Goal: Task Accomplishment & Management: Complete application form

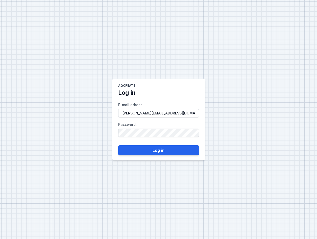
type input "[PERSON_NAME][EMAIL_ADDRESS][DOMAIN_NAME]"
click at [156, 149] on button "Log in" at bounding box center [158, 150] width 81 height 10
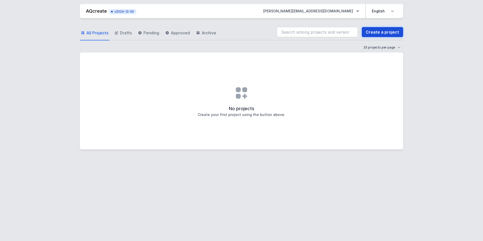
click at [317, 32] on link "Create a project" at bounding box center [382, 32] width 41 height 10
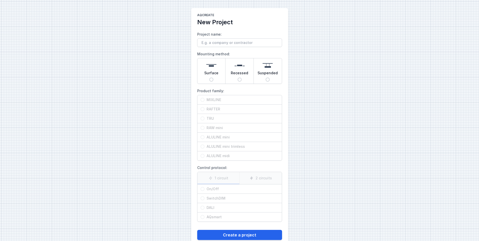
click at [212, 80] on input "Surface" at bounding box center [212, 80] width 4 height 4
radio input "true"
click at [203, 100] on input "MIXLINE" at bounding box center [203, 100] width 4 height 4
radio input "true"
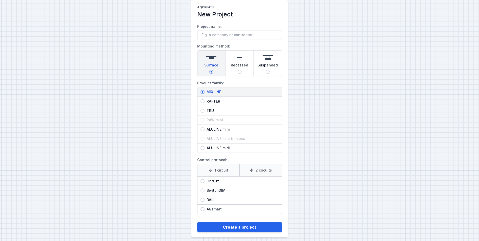
scroll to position [12, 0]
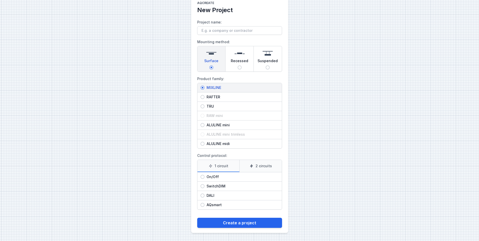
click at [203, 176] on input "On/Off" at bounding box center [203, 177] width 4 height 4
radio input "true"
click at [234, 219] on button "Create a project" at bounding box center [239, 223] width 85 height 10
click at [201, 30] on input "Project name:" at bounding box center [239, 30] width 85 height 9
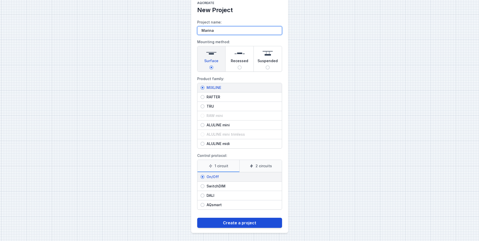
type input "Marina"
click at [248, 223] on button "Create a project" at bounding box center [239, 223] width 85 height 10
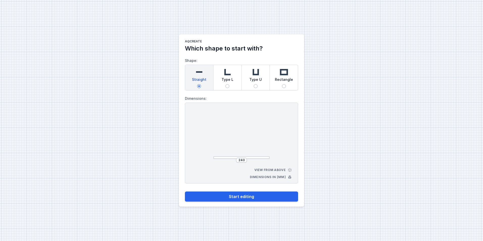
click at [226, 71] on img at bounding box center [227, 72] width 10 height 10
click at [226, 84] on input "Type L" at bounding box center [227, 86] width 4 height 4
radio input "true"
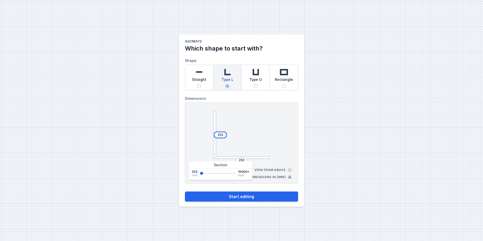
click at [218, 135] on input "252" at bounding box center [220, 135] width 8 height 4
click at [307, 137] on div "AQcreate Which shape to start with? Shape: Straight Type L Type U Rectangle Dim…" at bounding box center [241, 120] width 483 height 241
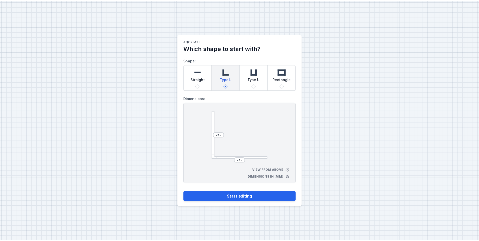
scroll to position [12, 0]
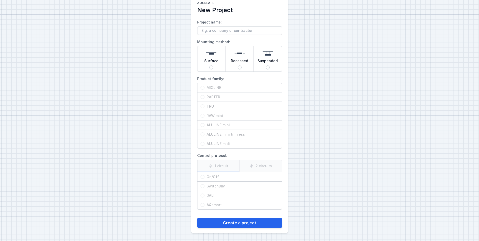
click at [212, 68] on input "Surface" at bounding box center [212, 67] width 4 height 4
radio input "true"
click at [202, 95] on input "RAFTER" at bounding box center [203, 97] width 4 height 4
radio input "true"
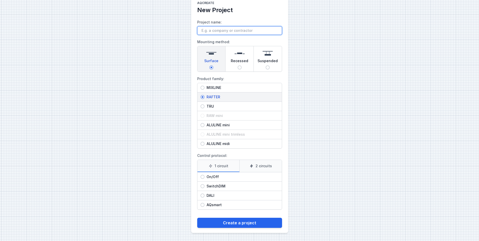
click at [209, 31] on input "Project name:" at bounding box center [239, 30] width 85 height 9
type input "Marina"
click at [204, 176] on input "On/Off" at bounding box center [203, 177] width 4 height 4
radio input "true"
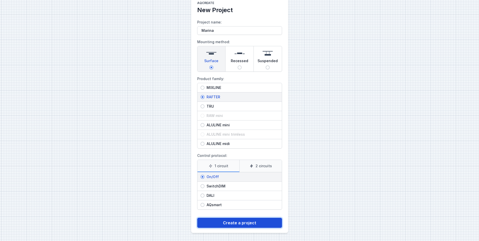
click at [229, 222] on button "Create a project" at bounding box center [239, 223] width 85 height 10
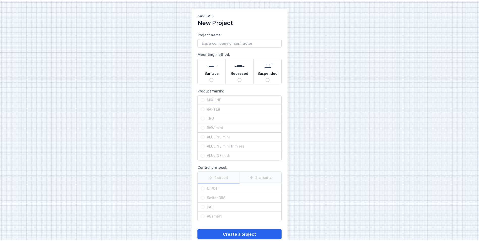
scroll to position [12, 0]
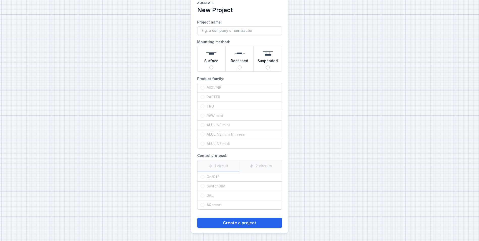
click at [213, 66] on input "Surface" at bounding box center [212, 67] width 4 height 4
radio input "true"
click at [205, 96] on span "RAFTER" at bounding box center [242, 97] width 74 height 5
click at [205, 96] on input "RAFTER" at bounding box center [203, 97] width 4 height 4
radio input "true"
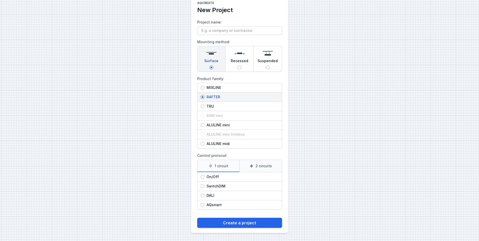
drag, startPoint x: 203, startPoint y: 176, endPoint x: 209, endPoint y: 184, distance: 10.0
click at [203, 176] on input "On/Off" at bounding box center [203, 177] width 4 height 4
radio input "true"
click at [231, 225] on button "Create a project" at bounding box center [239, 223] width 85 height 10
click at [203, 32] on input "Project name:" at bounding box center [239, 30] width 85 height 9
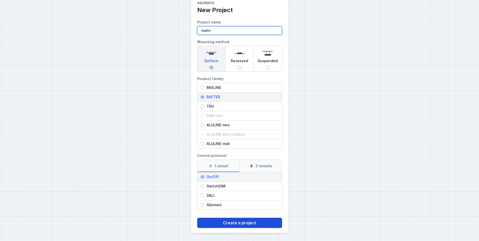
type input "matri"
click at [232, 220] on button "Create a project" at bounding box center [239, 223] width 85 height 10
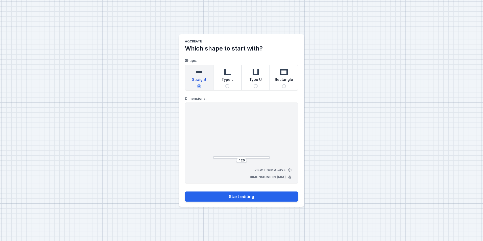
click at [227, 71] on img at bounding box center [227, 72] width 10 height 10
click at [227, 84] on input "Type L" at bounding box center [227, 86] width 4 height 4
radio input "true"
click at [221, 136] on input "435" at bounding box center [220, 135] width 8 height 4
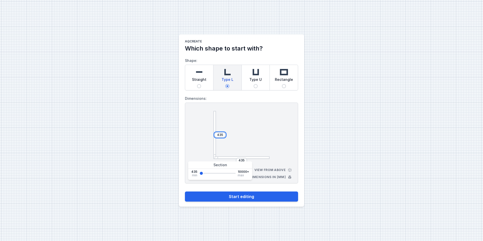
click at [218, 135] on input "435" at bounding box center [220, 135] width 8 height 4
drag, startPoint x: 218, startPoint y: 135, endPoint x: 223, endPoint y: 135, distance: 5.1
click at [223, 135] on input "435" at bounding box center [220, 135] width 8 height 4
type input "1500"
click at [243, 160] on input "435" at bounding box center [242, 160] width 8 height 4
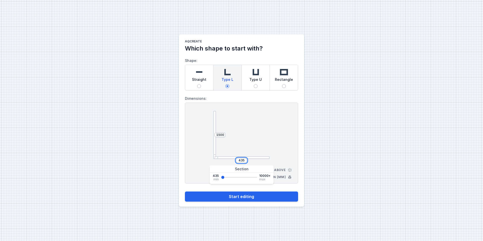
drag, startPoint x: 239, startPoint y: 161, endPoint x: 251, endPoint y: 159, distance: 12.2
click at [251, 159] on div "435" at bounding box center [242, 160] width 56 height 5
type input "500"
click at [245, 195] on button "Start editing" at bounding box center [241, 197] width 113 height 10
select select "M"
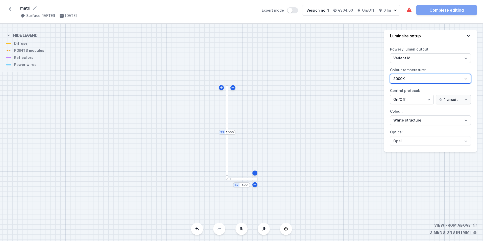
click at [317, 78] on select "2700K 3000K 4000K" at bounding box center [430, 79] width 81 height 10
select select "2700"
click at [317, 74] on select "2700K 3000K 4000K" at bounding box center [430, 79] width 81 height 10
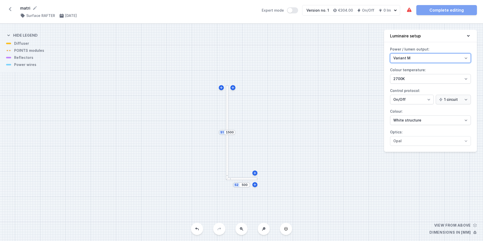
click at [317, 59] on select "Variant L Variant M" at bounding box center [430, 58] width 81 height 10
click at [317, 53] on select "Variant L Variant M" at bounding box center [430, 58] width 81 height 10
click at [19, 44] on div "S2 500 S1 1500" at bounding box center [241, 132] width 483 height 217
click at [227, 142] on div at bounding box center [227, 132] width 3 height 95
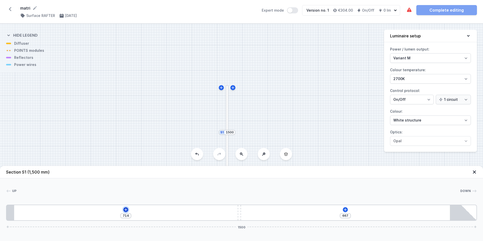
click at [127, 212] on button at bounding box center [125, 209] width 5 height 5
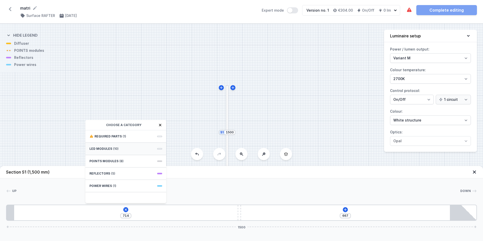
click at [107, 149] on span "LED modules" at bounding box center [100, 149] width 23 height 4
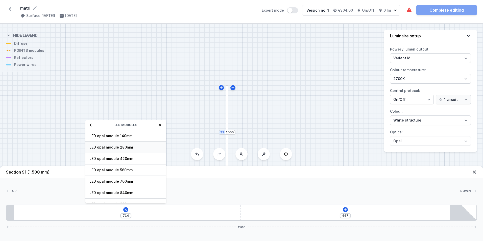
click at [104, 147] on span "LED opal module 280mm" at bounding box center [125, 147] width 73 height 5
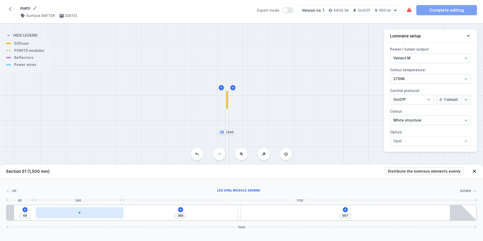
type input "361"
type input "73"
type input "354"
type input "80"
type input "343"
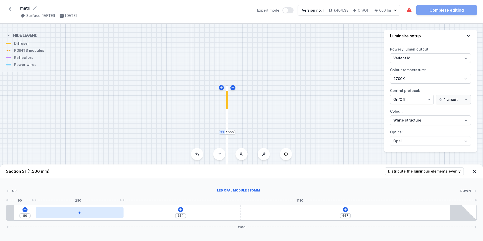
type input "91"
type input "336"
type input "98"
type input "328"
type input "106"
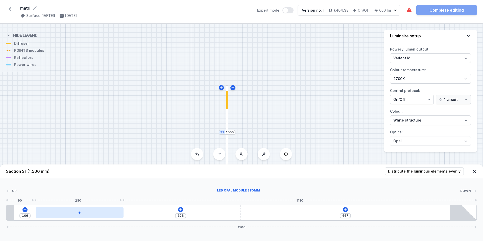
type input "319"
type input "115"
type input "313"
type input "121"
type input "312"
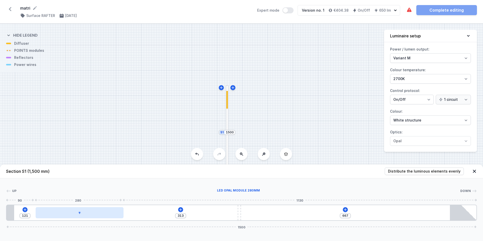
type input "122"
type input "311"
type input "123"
drag, startPoint x: 54, startPoint y: 216, endPoint x: 92, endPoint y: 217, distance: 37.7
click at [92, 217] on div at bounding box center [97, 212] width 88 height 11
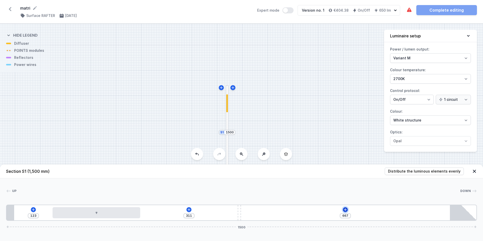
click at [317, 210] on icon at bounding box center [345, 209] width 3 height 3
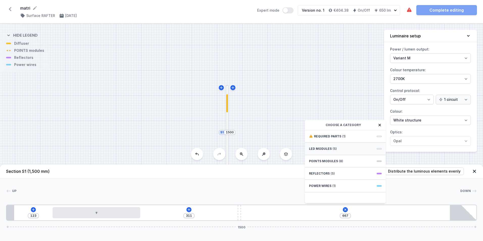
click at [317, 148] on div "LED modules (5)" at bounding box center [345, 149] width 81 height 12
click at [317, 148] on span "LED opal module 280mm" at bounding box center [345, 147] width 73 height 5
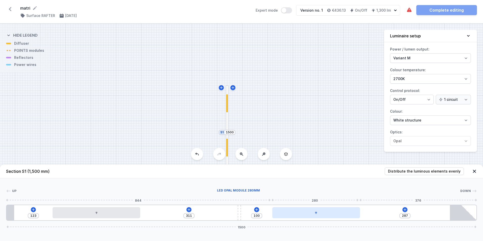
type input "285"
type input "102"
type input "282"
type input "105"
type input "276"
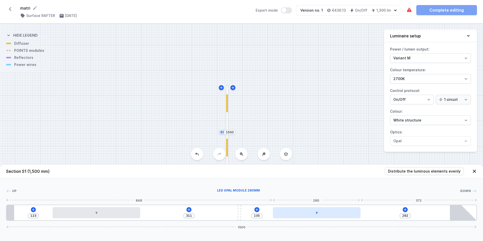
type input "111"
type input "261"
type input "126"
type input "247"
type input "140"
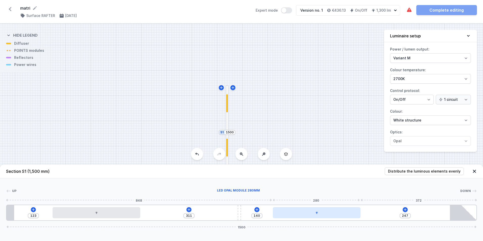
type input "235"
type input "152"
type input "229"
type input "158"
drag, startPoint x: 285, startPoint y: 215, endPoint x: 339, endPoint y: 218, distance: 54.7
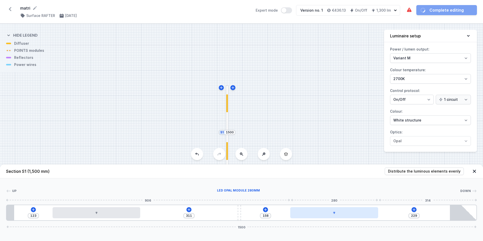
click at [317, 218] on div at bounding box center [334, 212] width 88 height 11
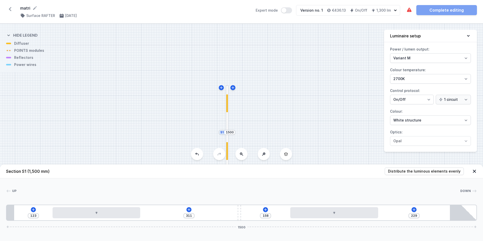
click at [317, 151] on div "S2 500 S1 1500" at bounding box center [241, 132] width 483 height 217
drag, startPoint x: 332, startPoint y: 145, endPoint x: 300, endPoint y: 90, distance: 63.1
click at [303, 82] on div "S2 500 S1 1500" at bounding box center [241, 132] width 483 height 217
click at [215, 119] on div "S2 500 S1 1500" at bounding box center [241, 132] width 483 height 217
click at [215, 118] on div at bounding box center [213, 116] width 32 height 3
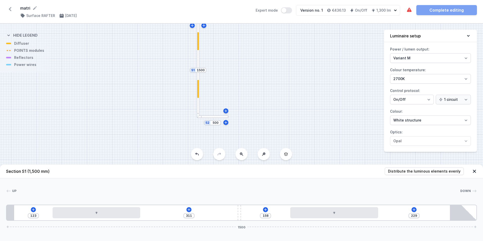
type input "391"
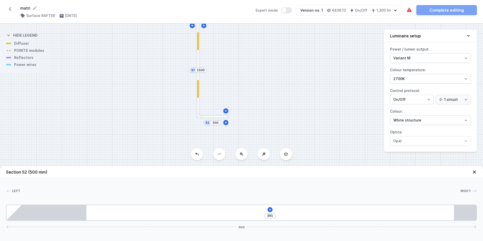
click at [215, 116] on div at bounding box center [213, 116] width 32 height 3
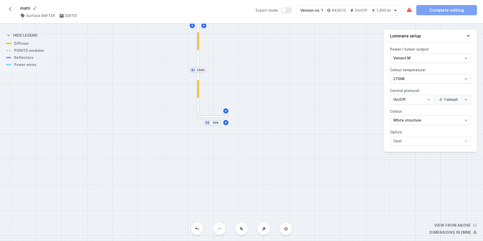
click at [214, 117] on div at bounding box center [213, 116] width 32 height 3
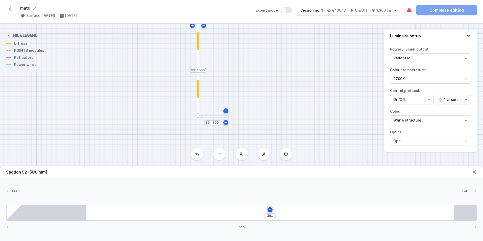
click at [271, 209] on icon at bounding box center [270, 210] width 4 height 4
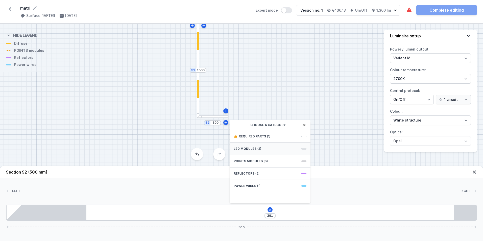
click at [242, 147] on span "LED modules" at bounding box center [245, 149] width 23 height 4
click at [244, 148] on span "LED opal module 280mm" at bounding box center [270, 147] width 73 height 5
type input "161"
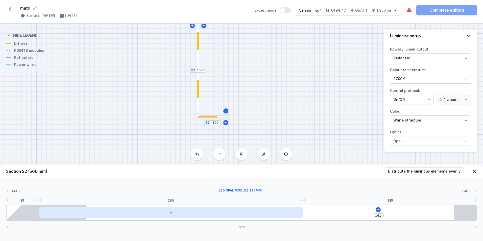
drag, startPoint x: 171, startPoint y: 214, endPoint x: 228, endPoint y: 217, distance: 56.4
click at [228, 217] on div at bounding box center [170, 212] width 263 height 11
drag, startPoint x: 170, startPoint y: 214, endPoint x: 207, endPoint y: 217, distance: 36.5
click at [207, 217] on div at bounding box center [170, 212] width 263 height 11
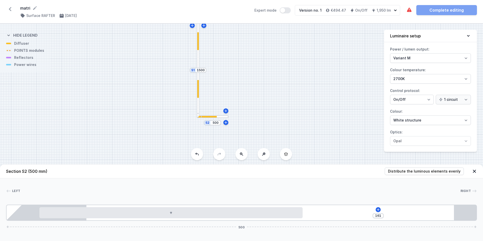
click at [166, 128] on div "S2 500 S1 1500" at bounding box center [241, 132] width 483 height 217
click at [317, 172] on icon at bounding box center [474, 171] width 3 height 3
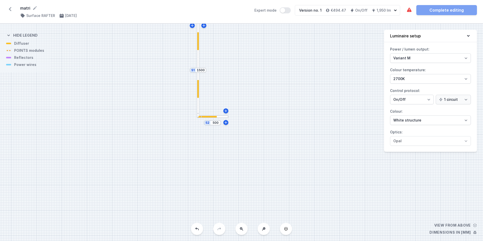
click at [8, 8] on icon at bounding box center [10, 9] width 8 height 8
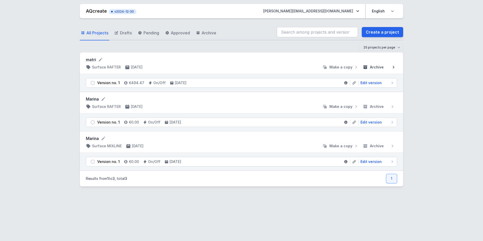
click at [317, 65] on span "Archive" at bounding box center [377, 67] width 14 height 5
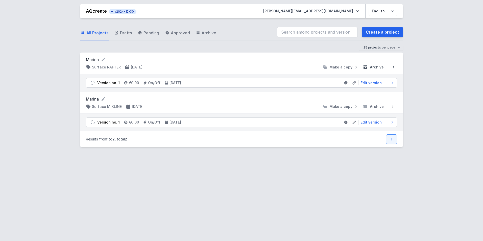
click at [317, 66] on span "Archive" at bounding box center [377, 67] width 14 height 5
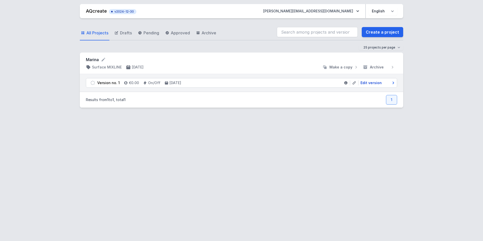
click at [317, 82] on span "Edit version" at bounding box center [371, 82] width 21 height 5
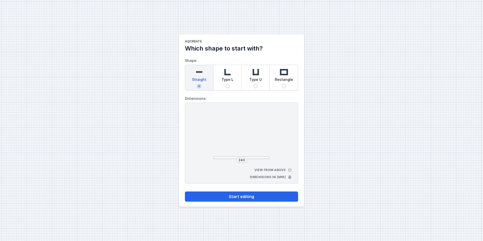
click at [229, 71] on img at bounding box center [227, 72] width 10 height 10
click at [229, 84] on input "Type L" at bounding box center [227, 86] width 4 height 4
radio input "true"
click at [221, 134] on input "252" at bounding box center [220, 135] width 8 height 4
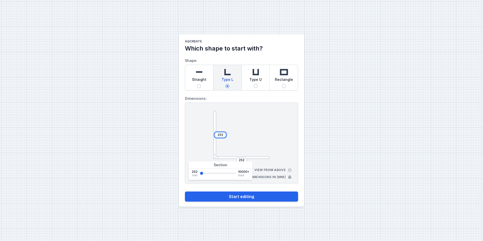
drag, startPoint x: 217, startPoint y: 136, endPoint x: 228, endPoint y: 135, distance: 11.0
click at [228, 135] on div "252 252" at bounding box center [242, 135] width 56 height 48
type input "1500"
click at [241, 158] on input "252" at bounding box center [242, 160] width 8 height 4
drag, startPoint x: 240, startPoint y: 161, endPoint x: 253, endPoint y: 160, distance: 13.3
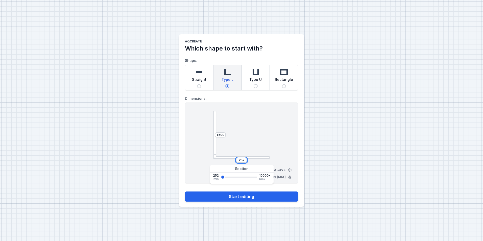
click at [253, 160] on div "252" at bounding box center [242, 160] width 56 height 5
type input "500"
drag, startPoint x: 246, startPoint y: 197, endPoint x: 299, endPoint y: 198, distance: 52.3
click at [247, 197] on button "Start editing" at bounding box center [241, 197] width 113 height 10
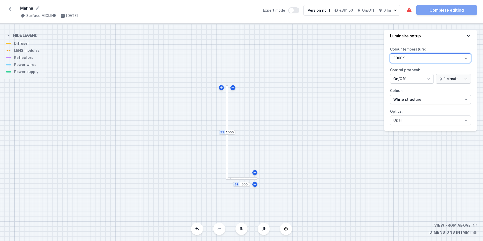
drag, startPoint x: 467, startPoint y: 57, endPoint x: 460, endPoint y: 61, distance: 7.9
click at [317, 57] on select "3000K 4000K 2700K" at bounding box center [430, 58] width 81 height 10
select select "2700"
click at [317, 53] on select "3000K 4000K 2700K" at bounding box center [430, 58] width 81 height 10
click at [245, 179] on div at bounding box center [242, 178] width 32 height 3
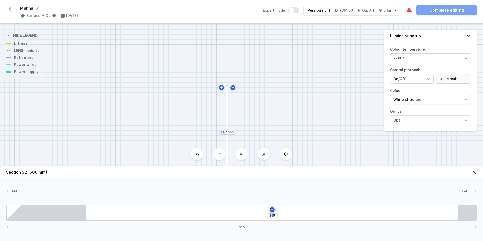
click at [271, 209] on icon at bounding box center [272, 210] width 4 height 4
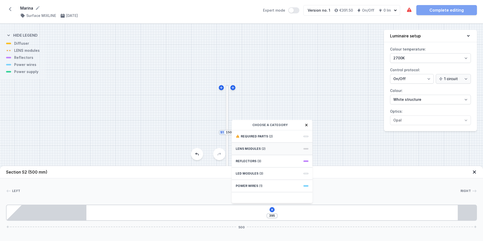
click at [256, 147] on span "LENS modules" at bounding box center [248, 149] width 25 height 4
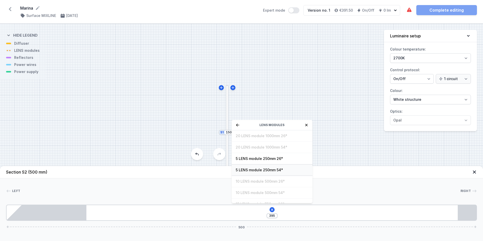
click at [259, 169] on span "5 LENS module 250mm 54°" at bounding box center [272, 170] width 73 height 5
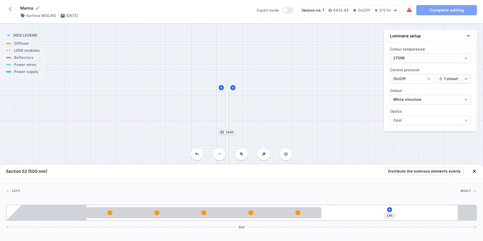
click at [228, 121] on div at bounding box center [227, 132] width 3 height 95
type input "666"
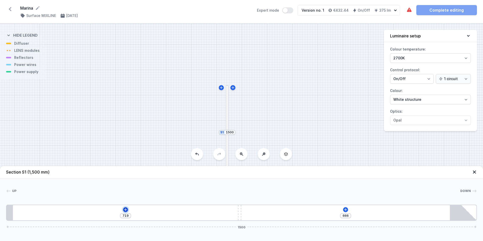
click at [126, 209] on icon at bounding box center [126, 210] width 4 height 4
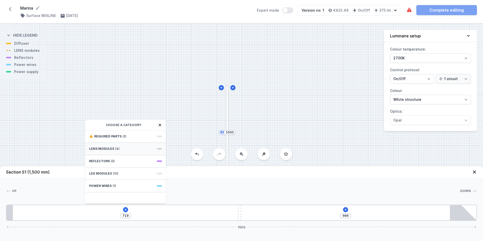
click at [101, 147] on span "LENS modules" at bounding box center [101, 149] width 25 height 4
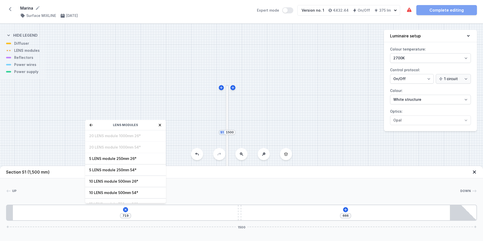
click at [11, 10] on icon at bounding box center [10, 9] width 8 height 8
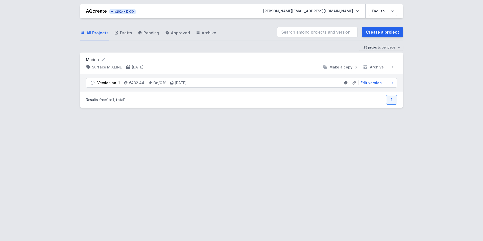
click at [317, 70] on div "Marina Surface MIXLINE [DATE] Make a copy Archive" at bounding box center [241, 63] width 323 height 21
click at [317, 67] on span "Archive" at bounding box center [377, 67] width 14 height 5
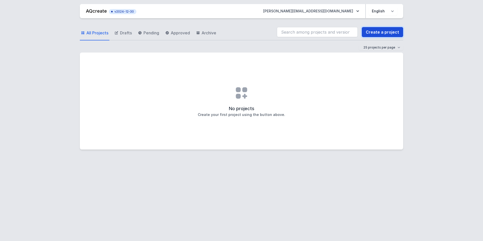
click at [317, 32] on link "Create a project" at bounding box center [382, 32] width 41 height 10
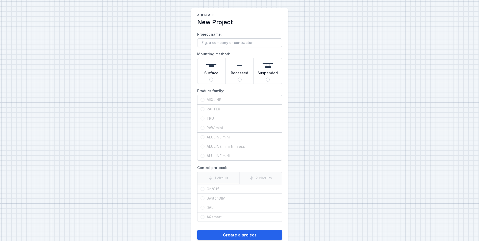
click at [213, 78] on div "Surface" at bounding box center [212, 70] width 28 height 25
click at [213, 78] on input "Surface" at bounding box center [212, 80] width 4 height 4
radio input "true"
click at [202, 136] on input "ALULINE mini" at bounding box center [203, 137] width 4 height 4
radio input "true"
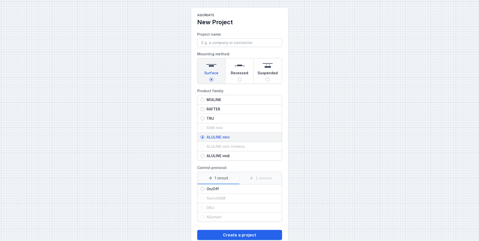
click at [202, 154] on input "ALULINE midi" at bounding box center [203, 156] width 4 height 4
radio input "true"
drag, startPoint x: 203, startPoint y: 188, endPoint x: 212, endPoint y: 199, distance: 13.7
click at [203, 188] on input "On/Off" at bounding box center [203, 189] width 4 height 4
radio input "true"
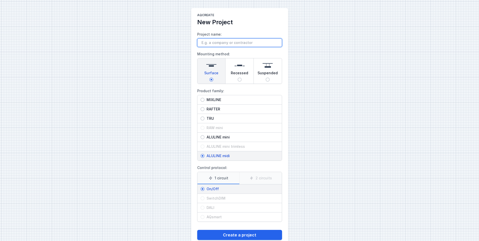
click at [210, 44] on input "Project name:" at bounding box center [239, 42] width 85 height 9
type input "test"
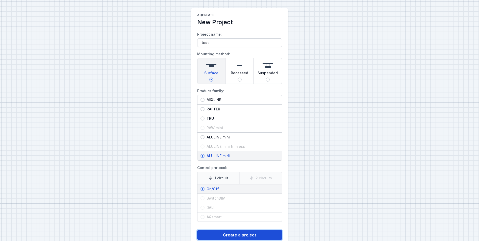
click at [241, 232] on button "Create a project" at bounding box center [239, 235] width 85 height 10
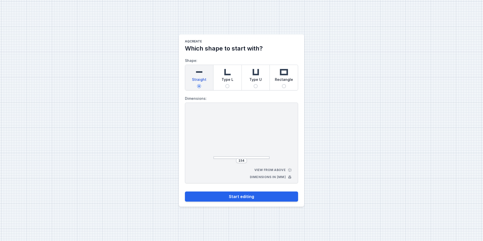
click at [229, 75] on img at bounding box center [227, 72] width 10 height 10
click at [229, 84] on input "Type L" at bounding box center [227, 86] width 4 height 4
radio input "true"
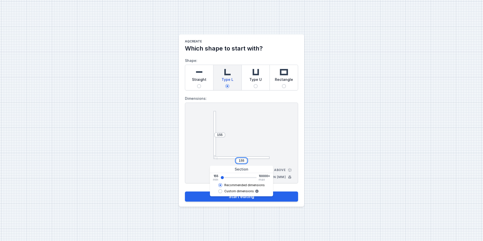
click at [241, 162] on input "155" at bounding box center [242, 161] width 8 height 4
drag, startPoint x: 238, startPoint y: 161, endPoint x: 245, endPoint y: 161, distance: 6.8
click at [245, 161] on input "155" at bounding box center [242, 161] width 8 height 4
type input "523"
click at [219, 135] on input "155" at bounding box center [220, 135] width 8 height 4
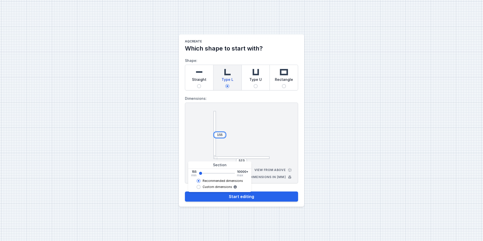
drag, startPoint x: 220, startPoint y: 135, endPoint x: 223, endPoint y: 135, distance: 3.0
click at [223, 135] on input "155" at bounding box center [220, 135] width 8 height 4
type input "1489"
click at [263, 140] on div at bounding box center [242, 135] width 56 height 48
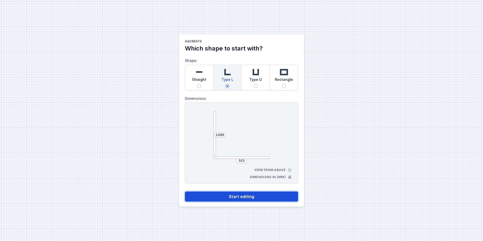
click at [244, 196] on button "Start editing" at bounding box center [241, 197] width 113 height 10
select select "3000"
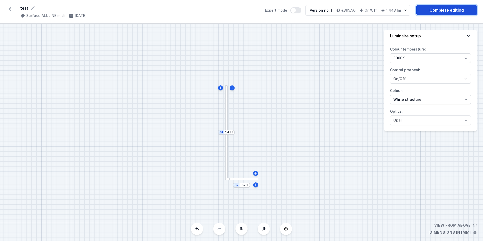
click at [317, 8] on link "Complete editing" at bounding box center [446, 10] width 61 height 10
